Goal: Information Seeking & Learning: Learn about a topic

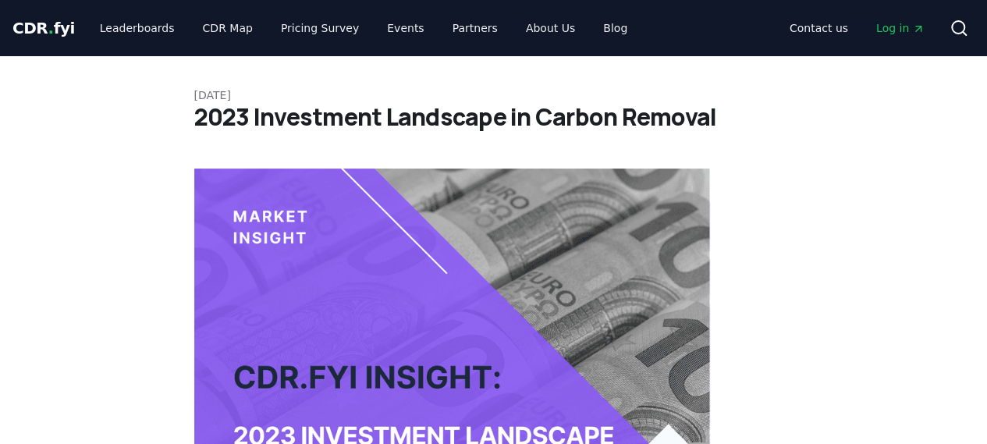
drag, startPoint x: 195, startPoint y: 119, endPoint x: 694, endPoint y: 121, distance: 499.4
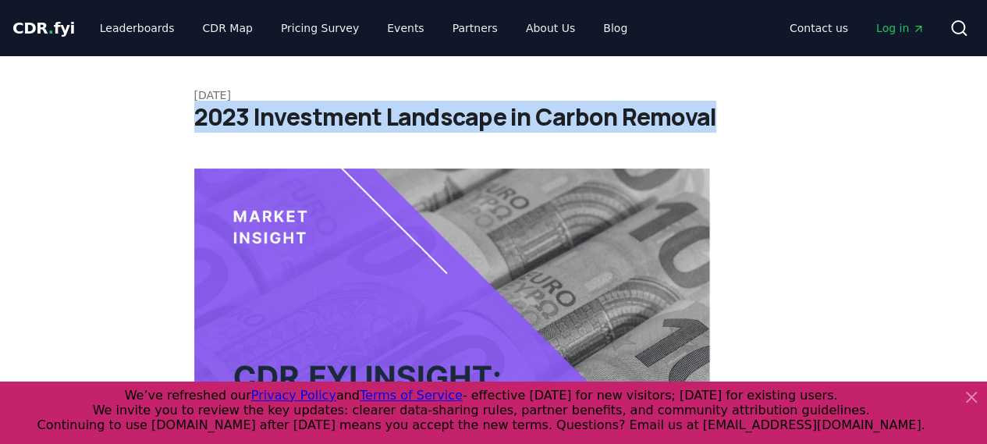
drag, startPoint x: 712, startPoint y: 115, endPoint x: 176, endPoint y: 119, distance: 536.1
copy h1 "2023 Investment Landscape in Carbon Removal"
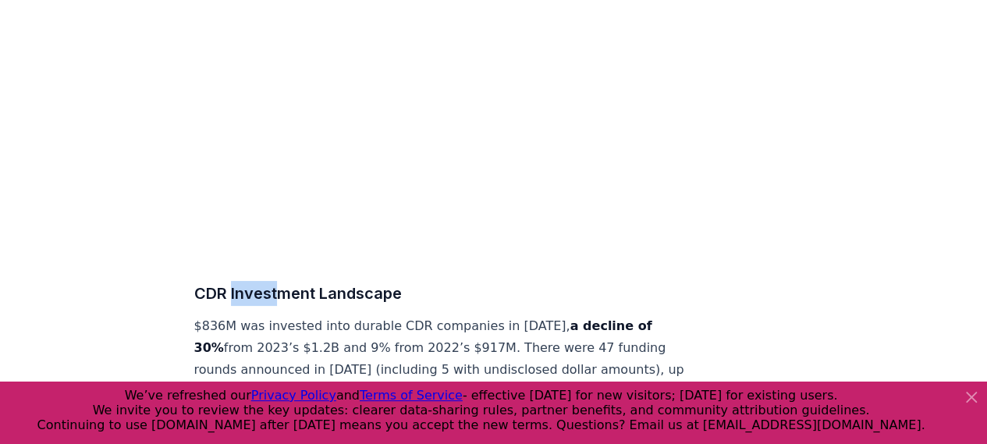
scroll to position [14835, 0]
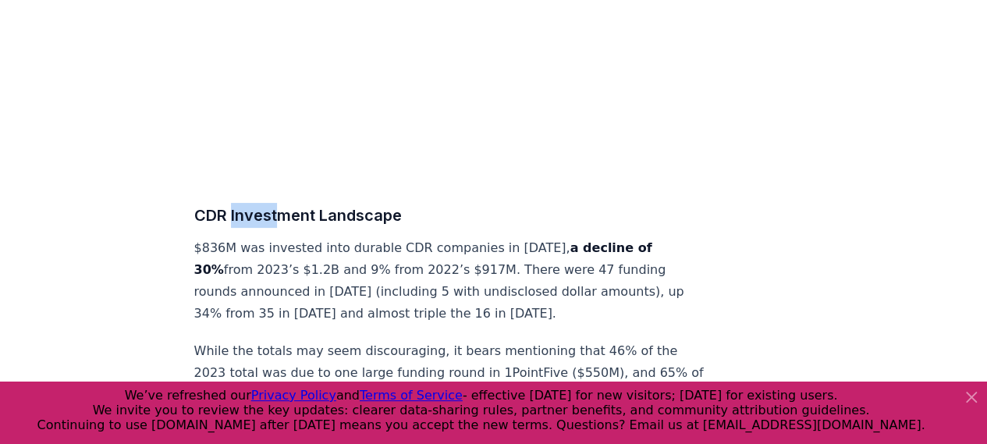
click at [964, 396] on icon at bounding box center [971, 397] width 19 height 19
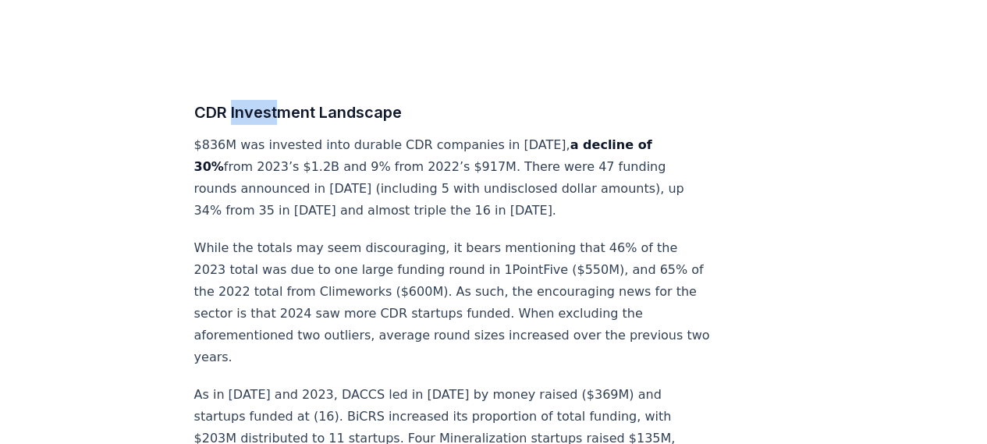
scroll to position [14913, 0]
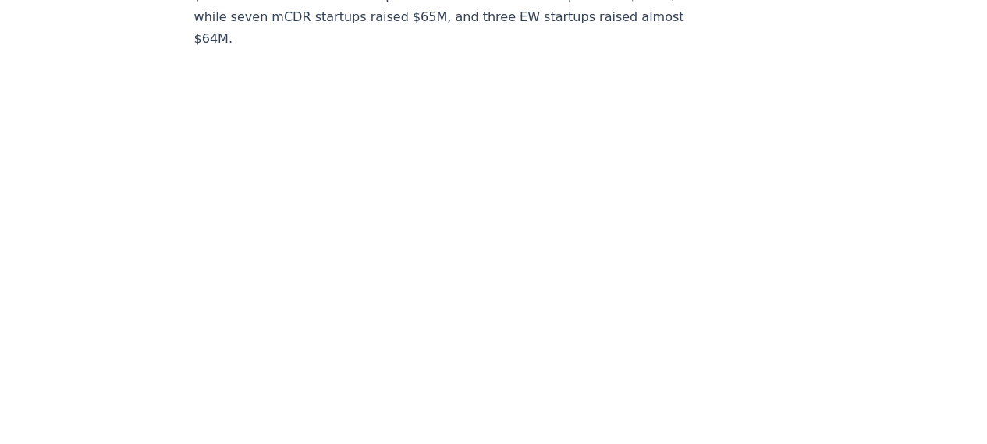
scroll to position [15537, 0]
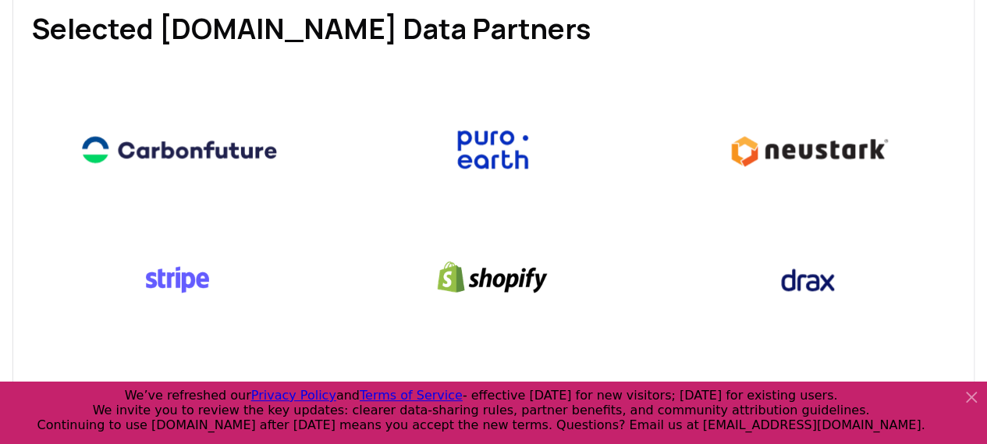
scroll to position [390, 0]
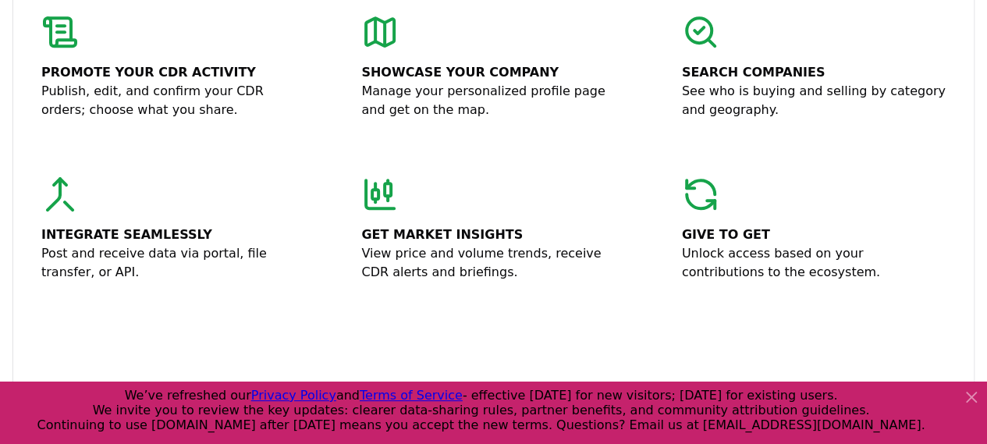
click at [972, 397] on icon at bounding box center [971, 396] width 9 height 9
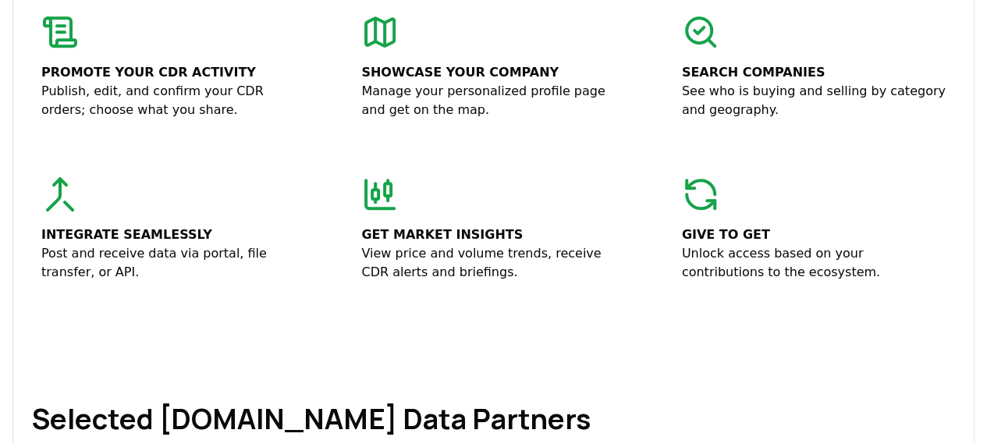
scroll to position [156, 0]
